Goal: Information Seeking & Learning: Learn about a topic

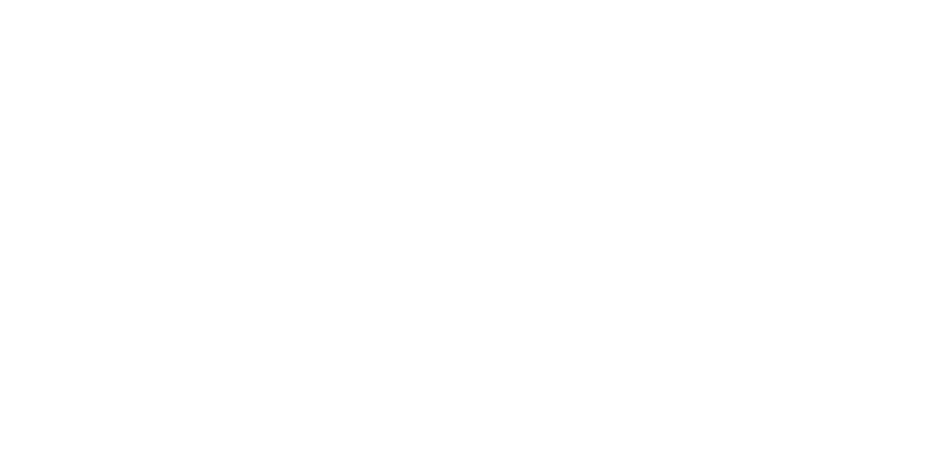
scroll to position [10, 0]
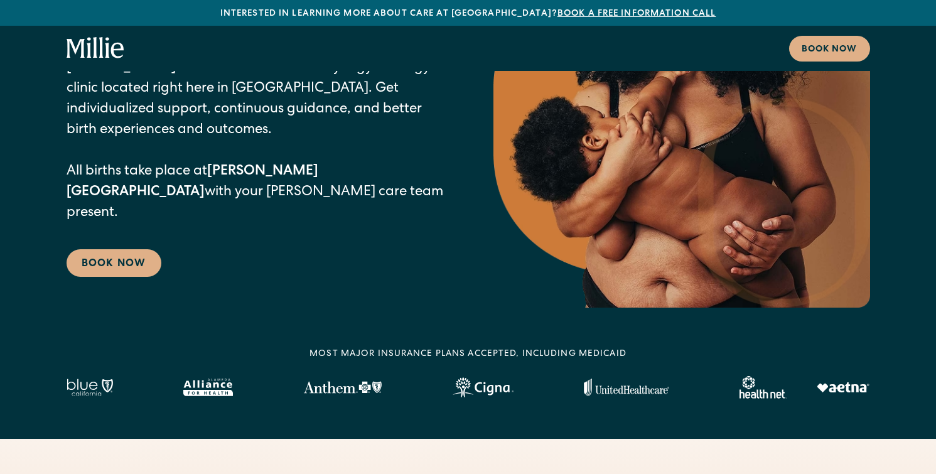
scroll to position [177, 0]
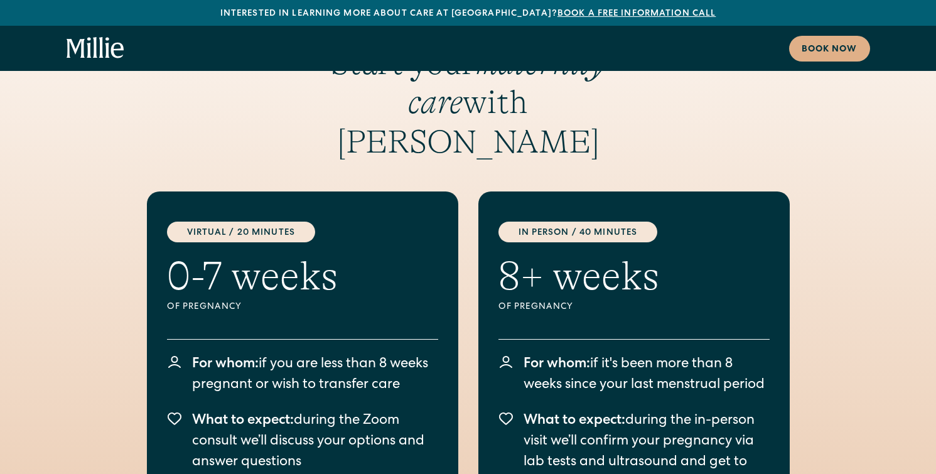
click at [45, 282] on div "Start your maternity care with [PERSON_NAME] Virtual / 20 Minutes 0-7 weeks Of …" at bounding box center [468, 329] width 936 height 771
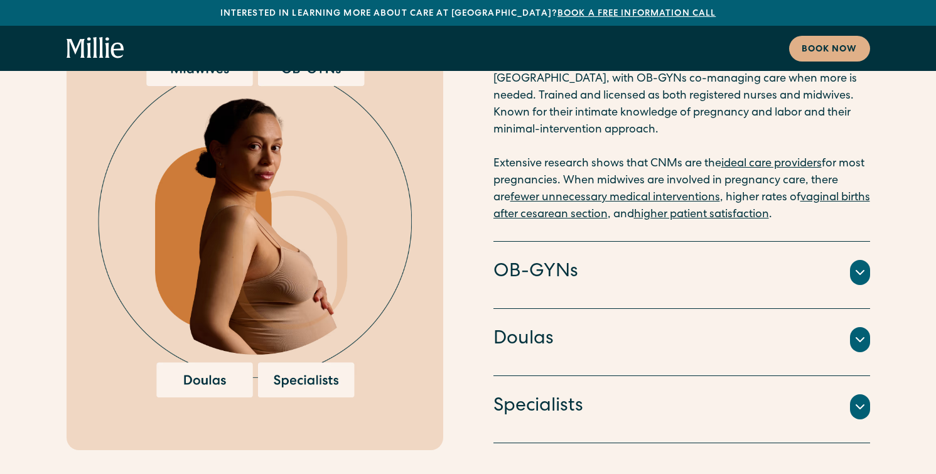
scroll to position [2580, 0]
click at [522, 259] on h4 "OB-GYNs" at bounding box center [535, 272] width 85 height 26
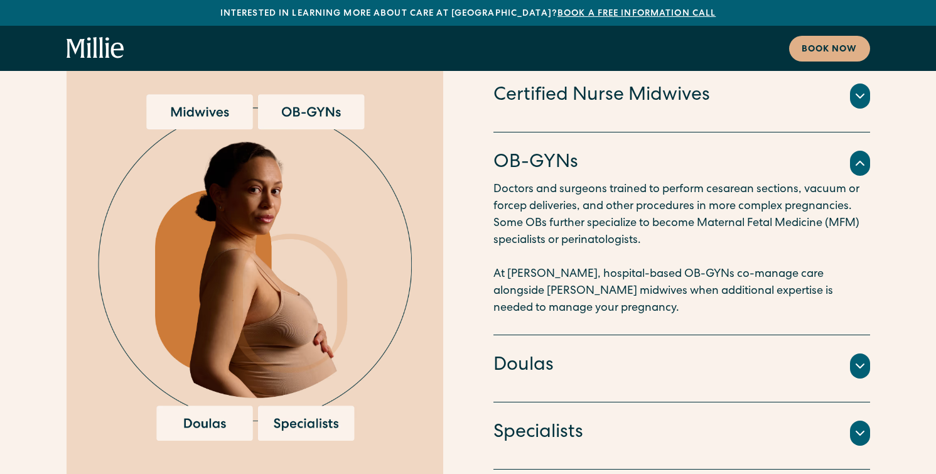
scroll to position [2531, 0]
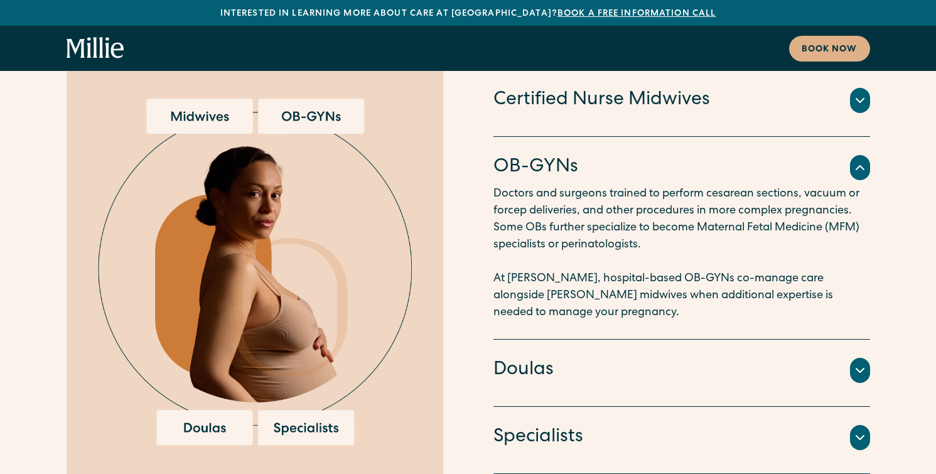
click at [520, 154] on h4 "OB-GYNs" at bounding box center [535, 167] width 85 height 26
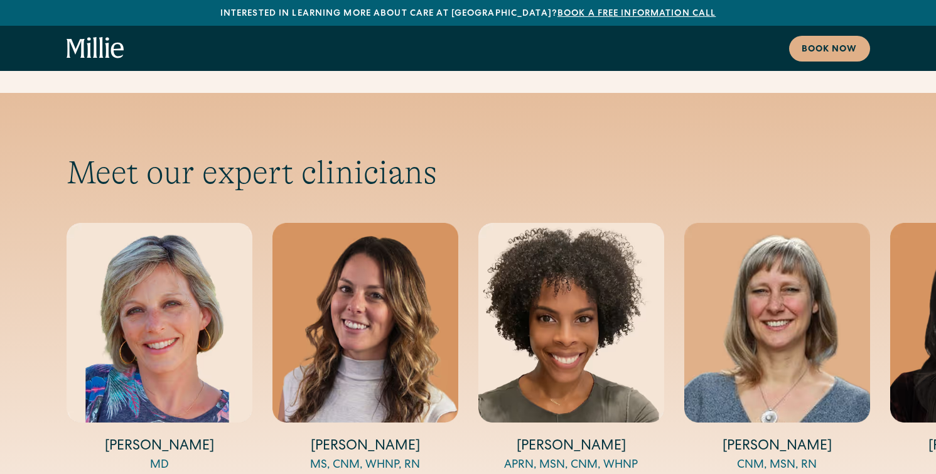
scroll to position [4079, 0]
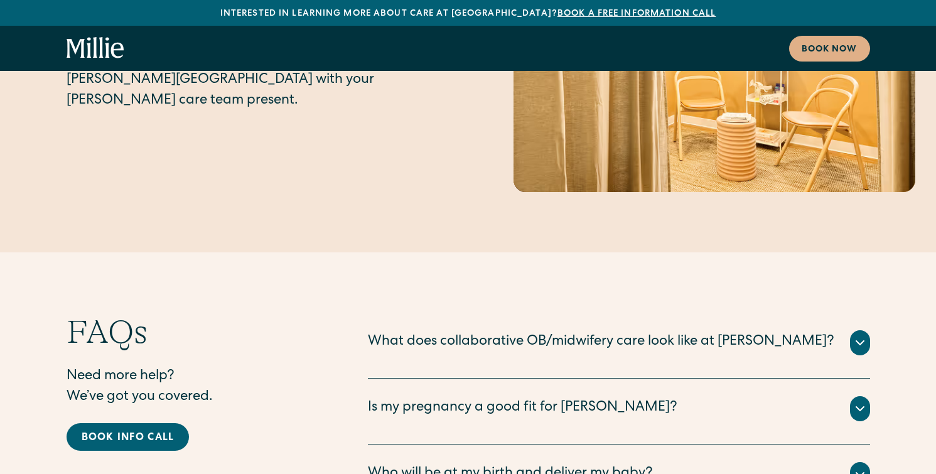
scroll to position [6057, 0]
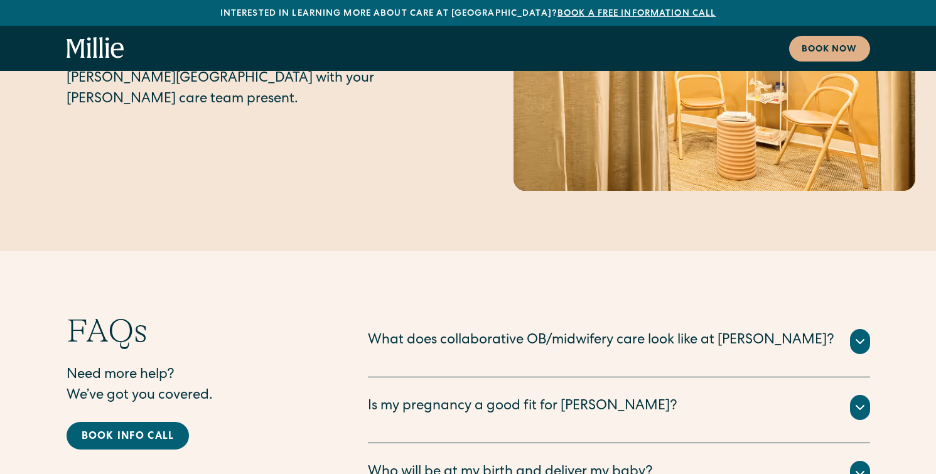
click at [426, 331] on div "What does collaborative OB/midwifery care look like at [PERSON_NAME]?" at bounding box center [601, 341] width 466 height 21
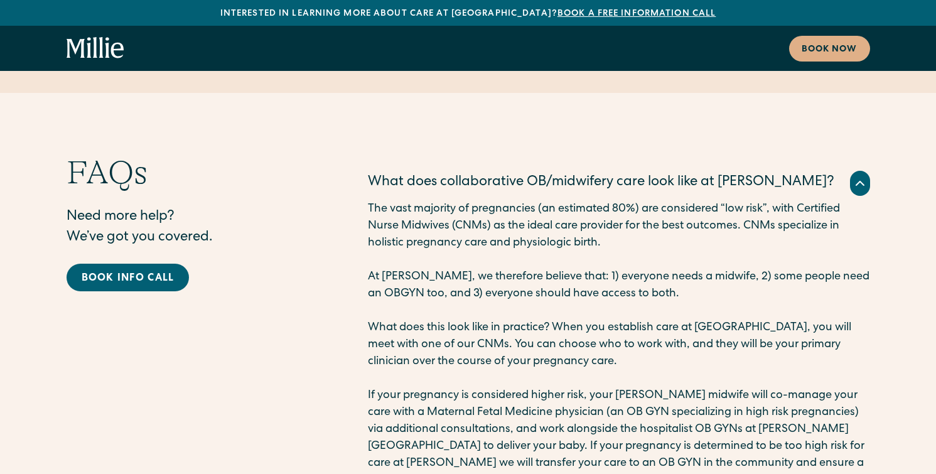
scroll to position [6251, 0]
